Goal: Complete application form

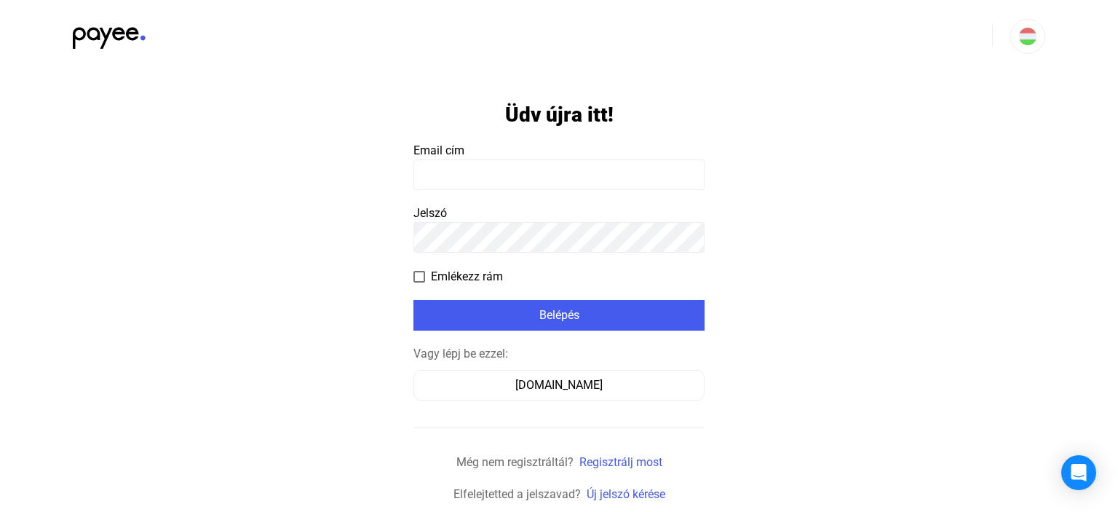
click at [445, 180] on input at bounding box center [558, 174] width 291 height 31
click at [457, 177] on input at bounding box center [558, 174] width 291 height 31
click at [459, 177] on input at bounding box center [558, 174] width 291 height 31
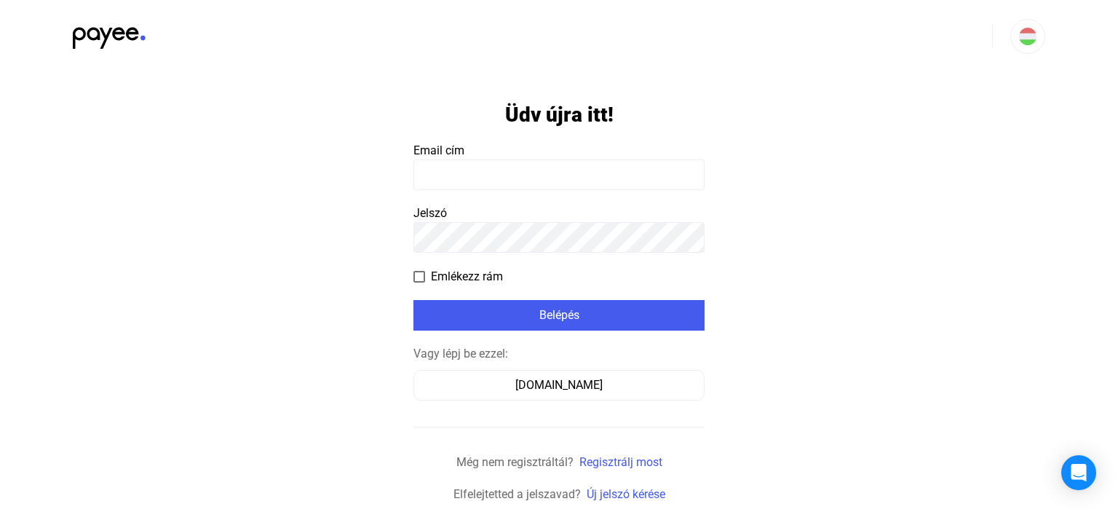
click at [459, 177] on input at bounding box center [558, 174] width 291 height 31
type input "**********"
click at [421, 281] on span at bounding box center [419, 277] width 12 height 12
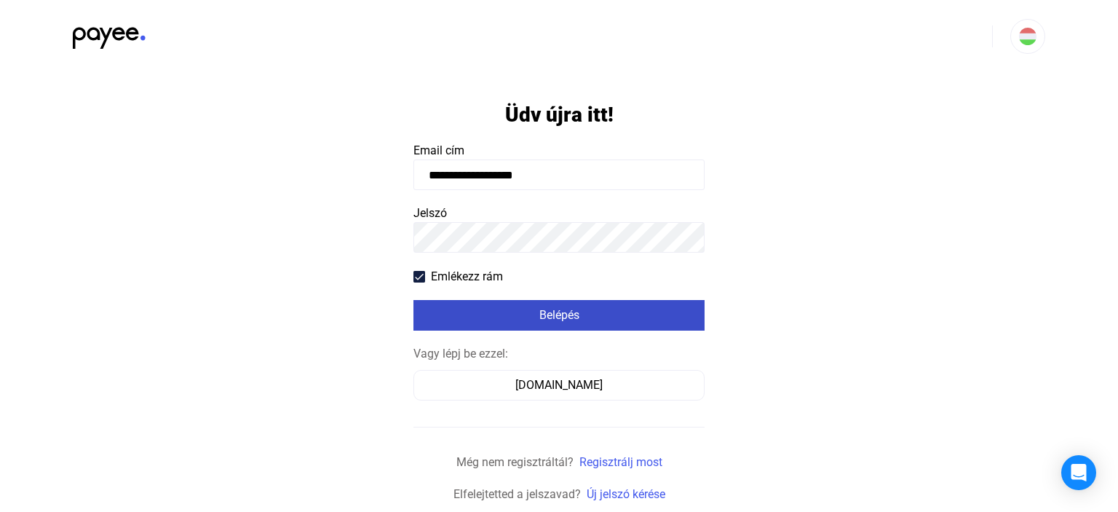
click at [490, 310] on div "Belépés" at bounding box center [559, 314] width 282 height 17
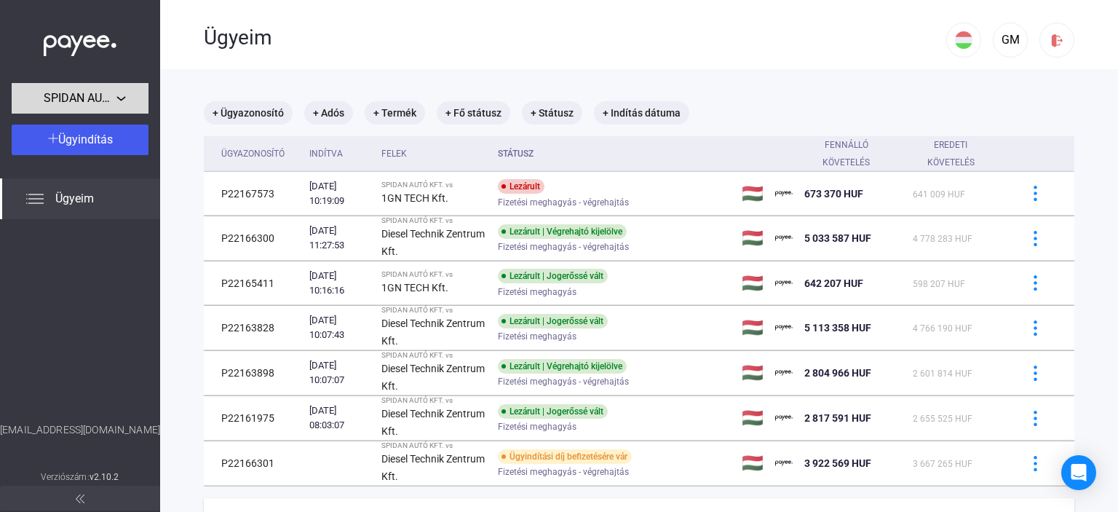
click at [105, 103] on span "SPIDAN AUTÓ KFT." at bounding box center [80, 98] width 73 height 17
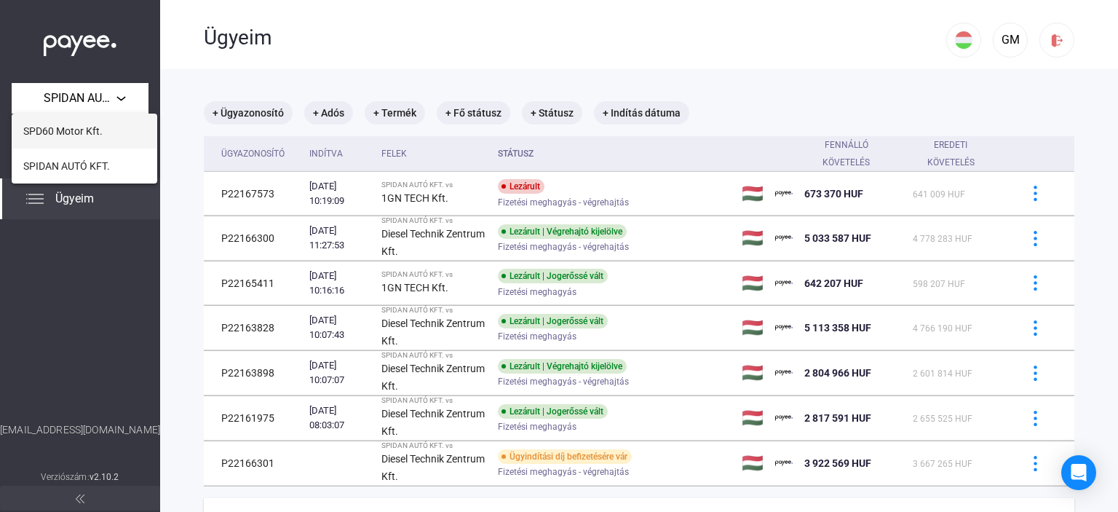
click at [92, 130] on span "SPD60 Motor Kft." at bounding box center [62, 130] width 79 height 17
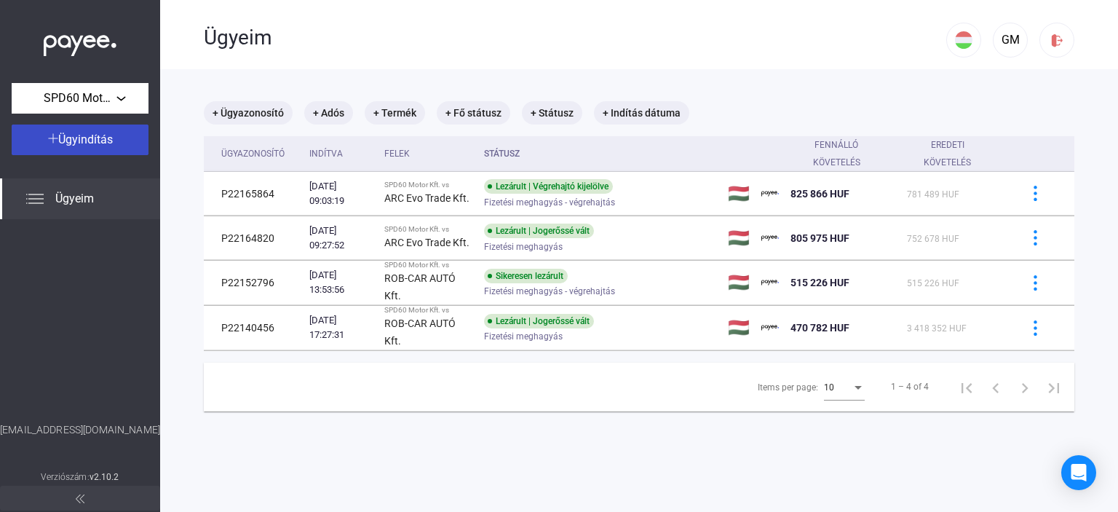
click at [98, 143] on span "Ügyindítás" at bounding box center [85, 139] width 55 height 14
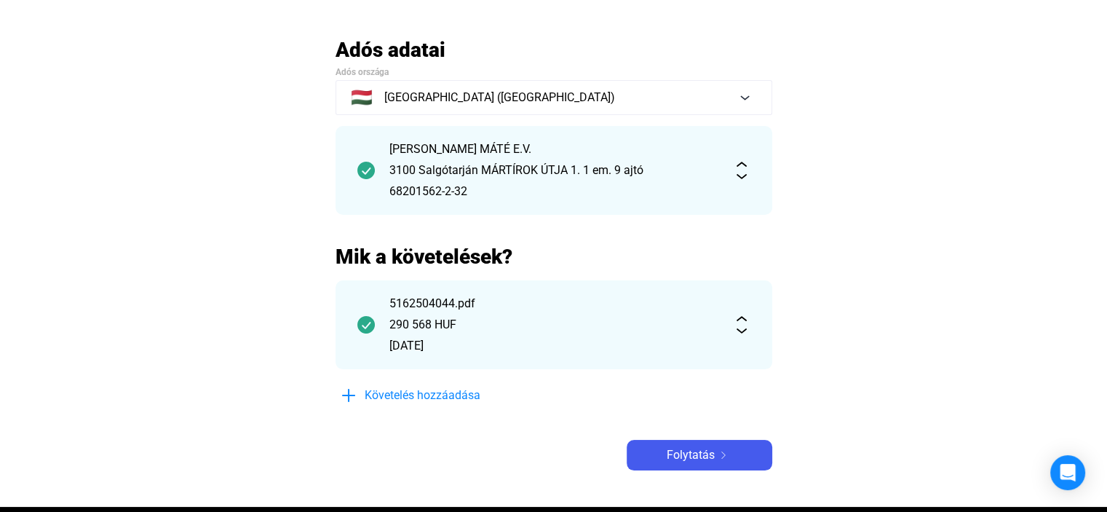
scroll to position [73, 0]
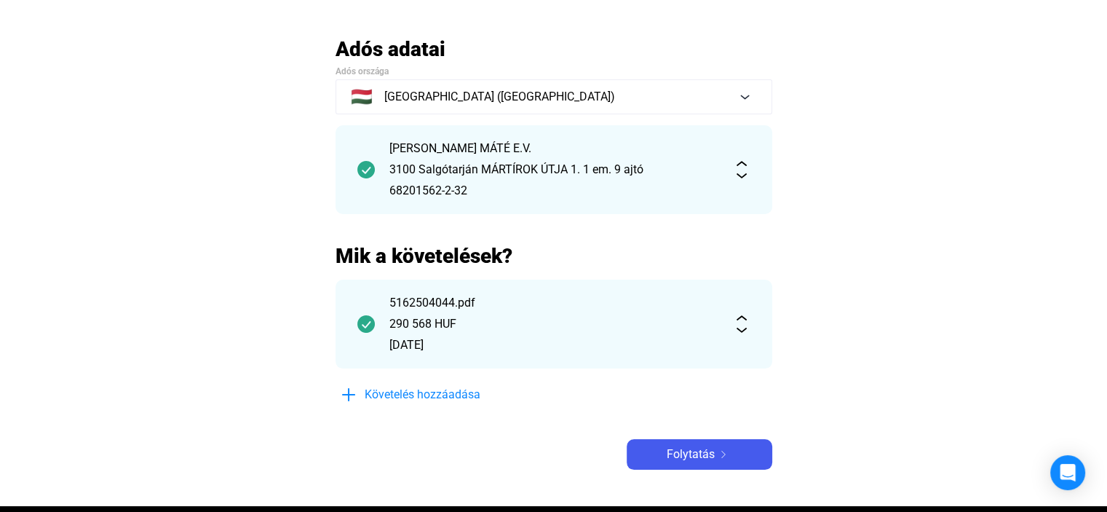
click at [741, 331] on img at bounding box center [741, 323] width 17 height 17
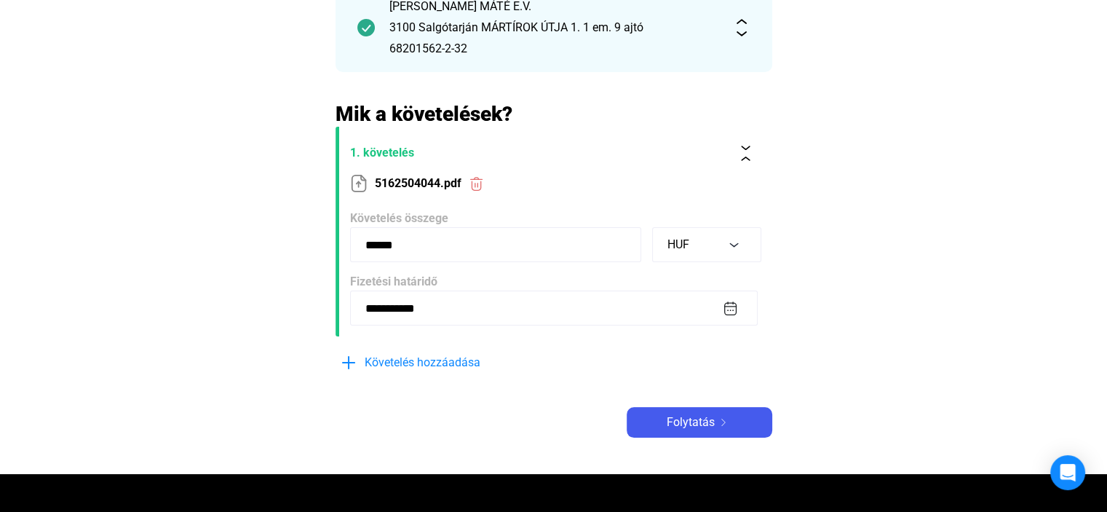
scroll to position [218, 0]
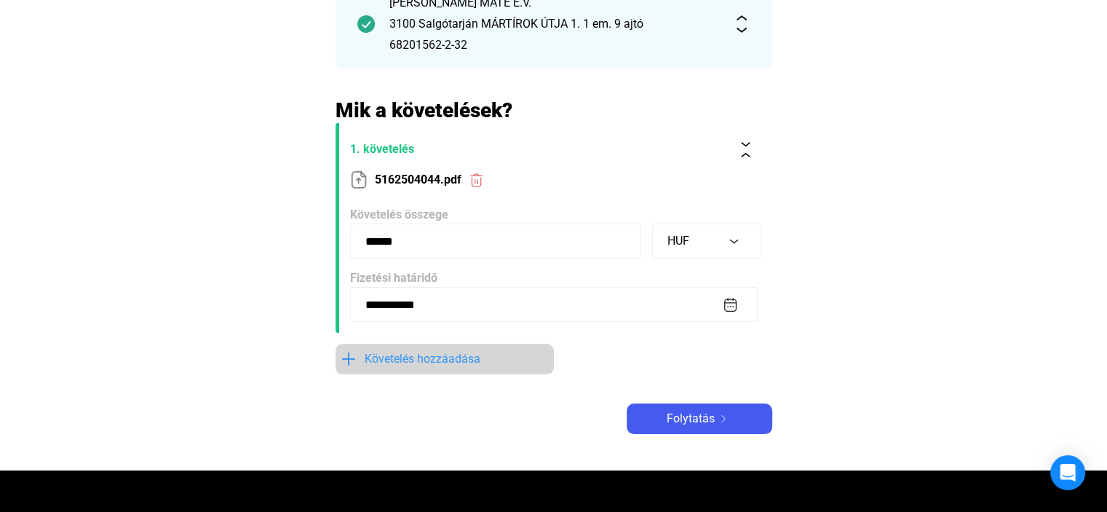
click at [394, 356] on span "Követelés hozzáadása" at bounding box center [423, 358] width 116 height 17
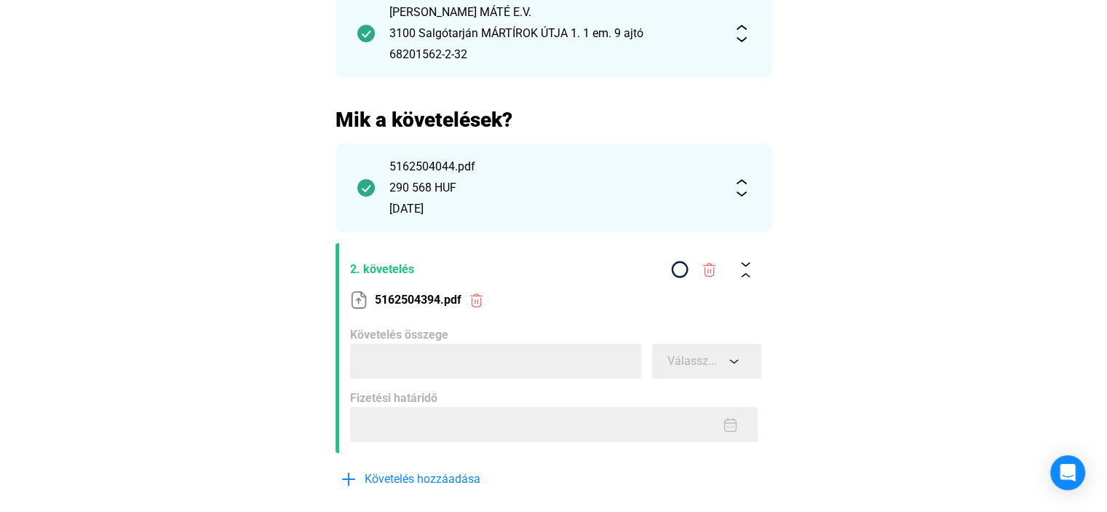
scroll to position [245, 0]
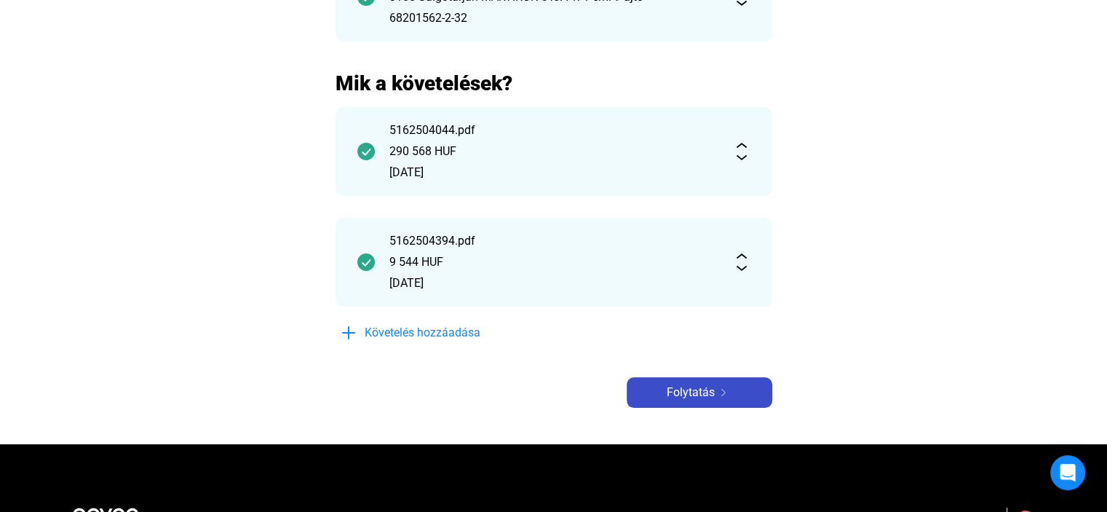
click at [691, 391] on span "Folytatás" at bounding box center [691, 392] width 48 height 17
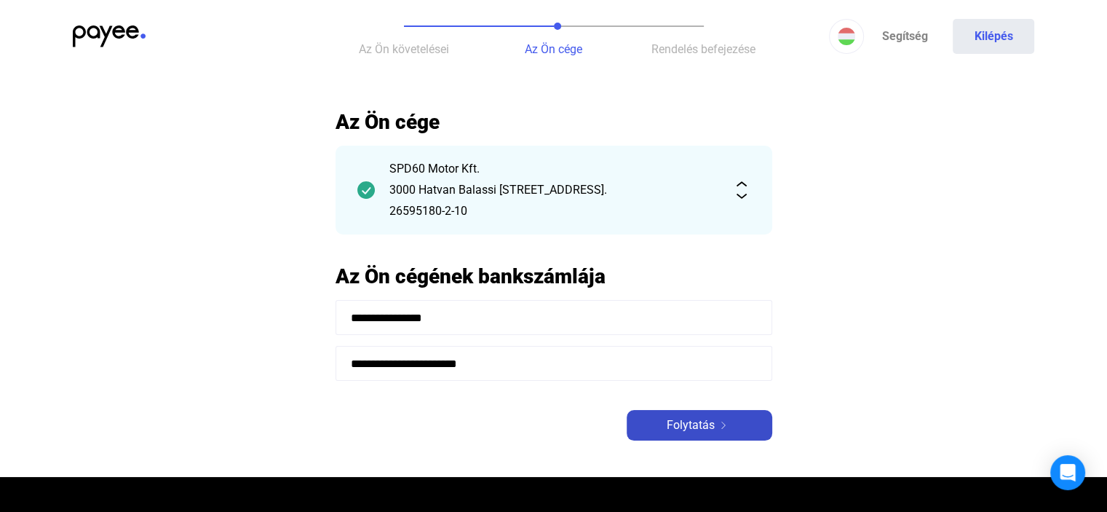
click at [702, 428] on span "Folytatás" at bounding box center [691, 424] width 48 height 17
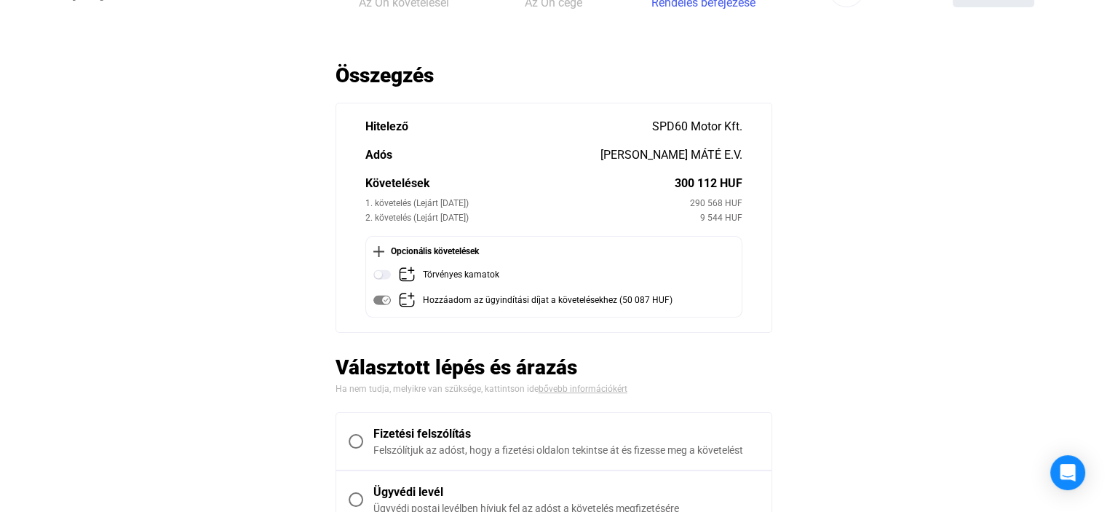
scroll to position [73, 0]
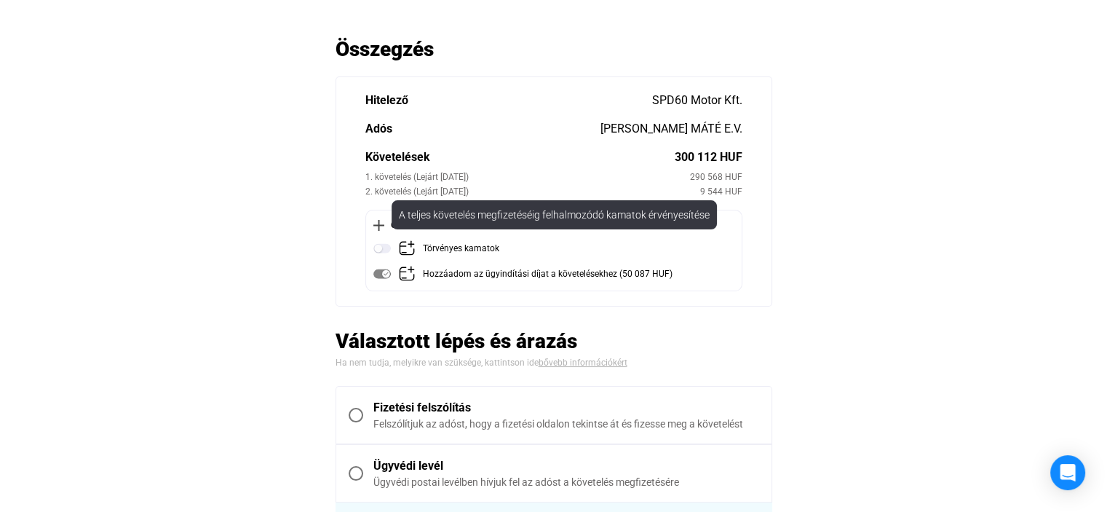
click at [378, 247] on img at bounding box center [381, 247] width 17 height 17
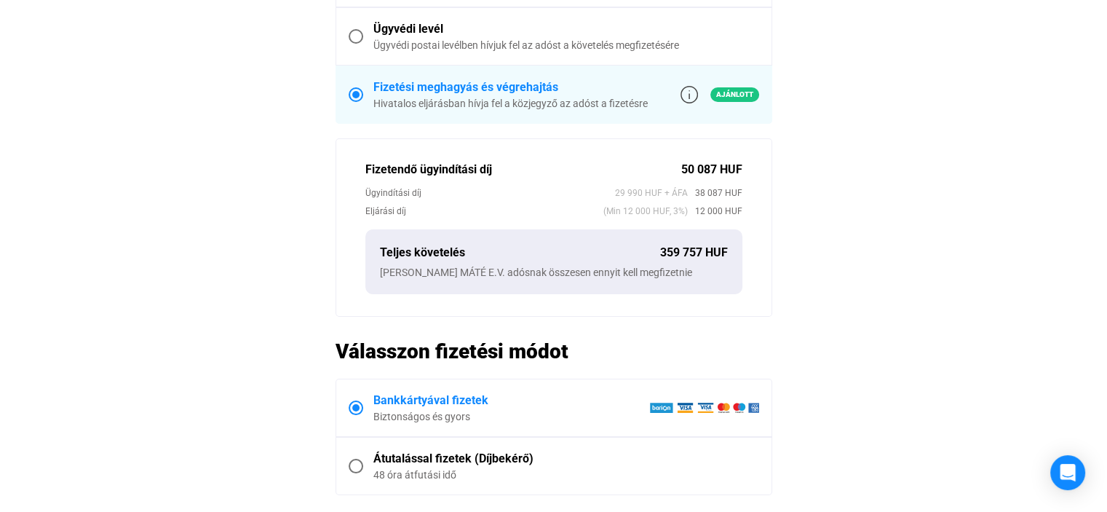
scroll to position [582, 0]
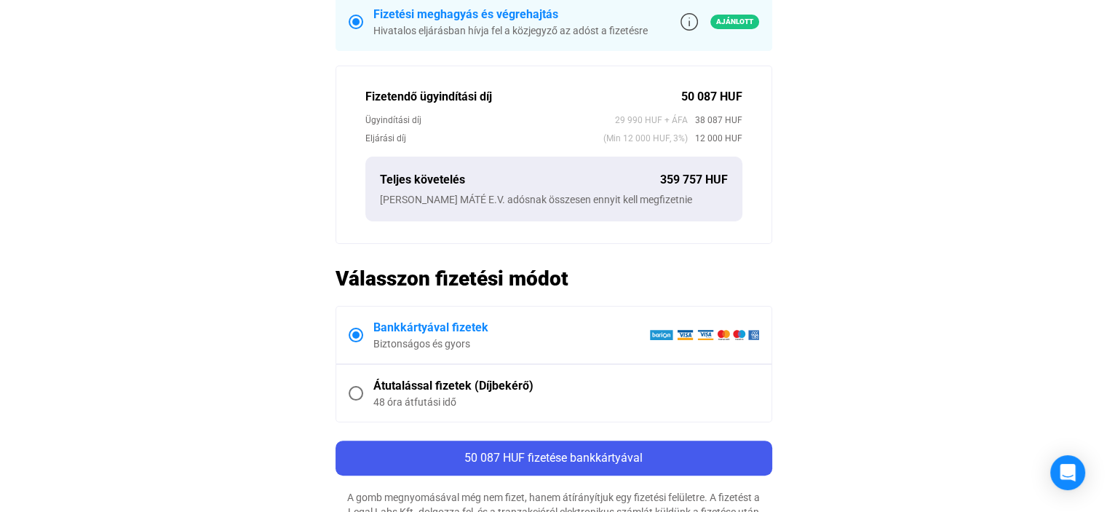
click at [352, 389] on span at bounding box center [356, 393] width 15 height 15
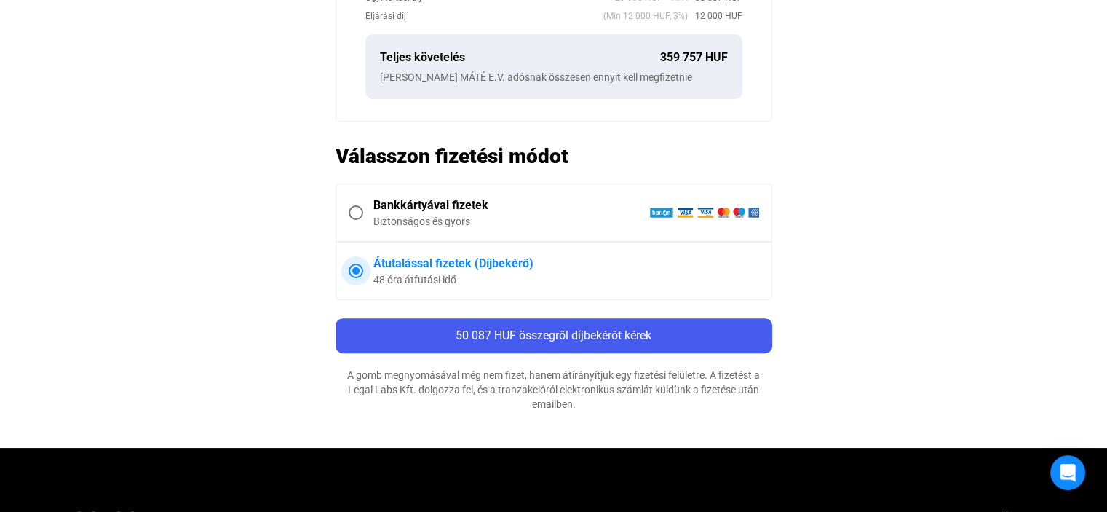
scroll to position [728, 0]
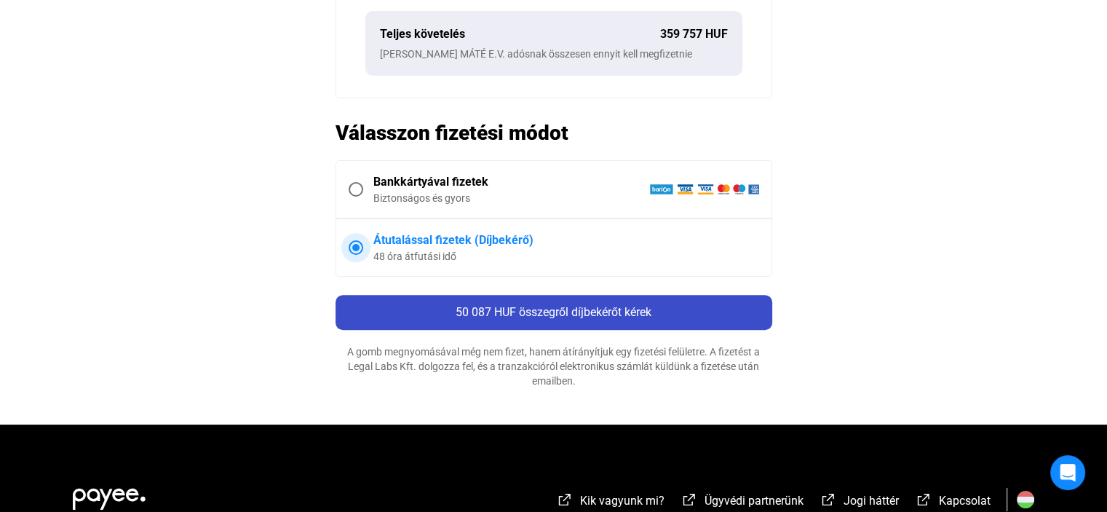
click at [445, 305] on div "50 087 HUF összegről díjbekérőt kérek" at bounding box center [554, 311] width 428 height 17
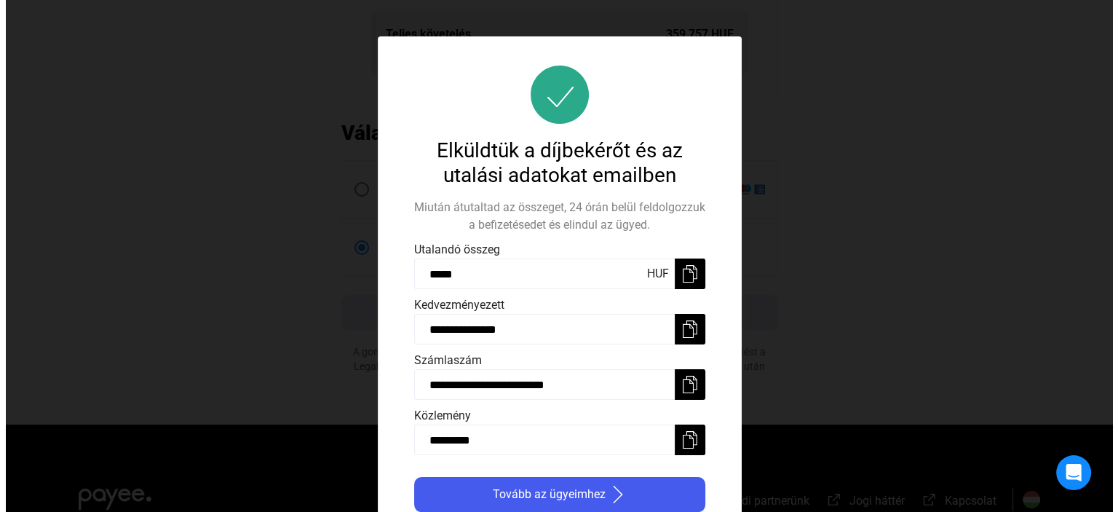
scroll to position [0, 0]
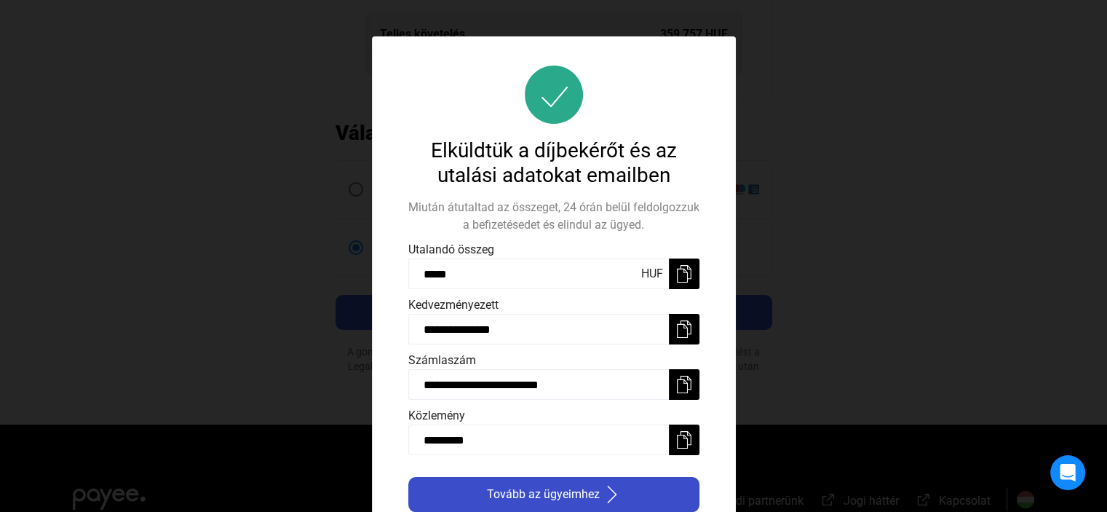
click at [600, 493] on payee-icon "button" at bounding box center [610, 493] width 21 height 17
